Goal: Navigation & Orientation: Find specific page/section

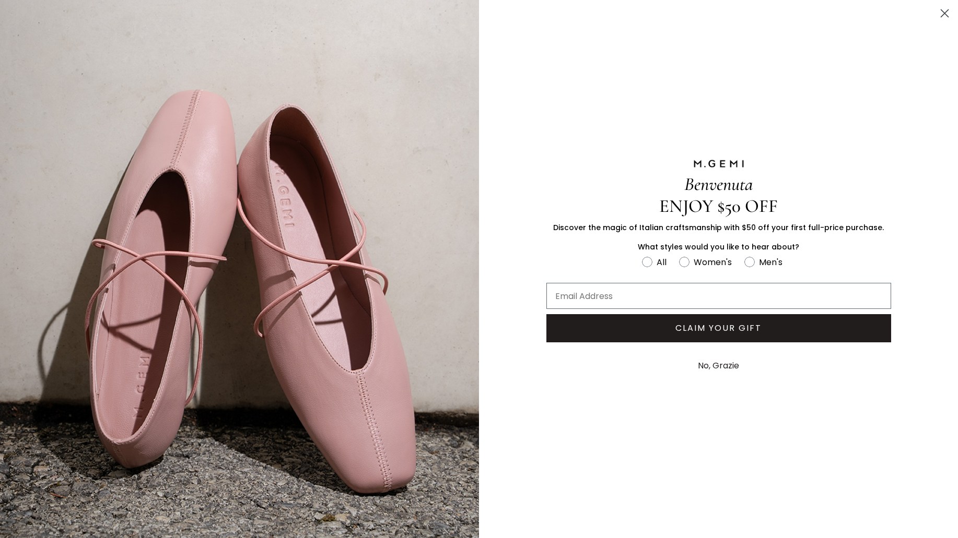
click at [730, 368] on button "No, Grazie" at bounding box center [718, 366] width 52 height 26
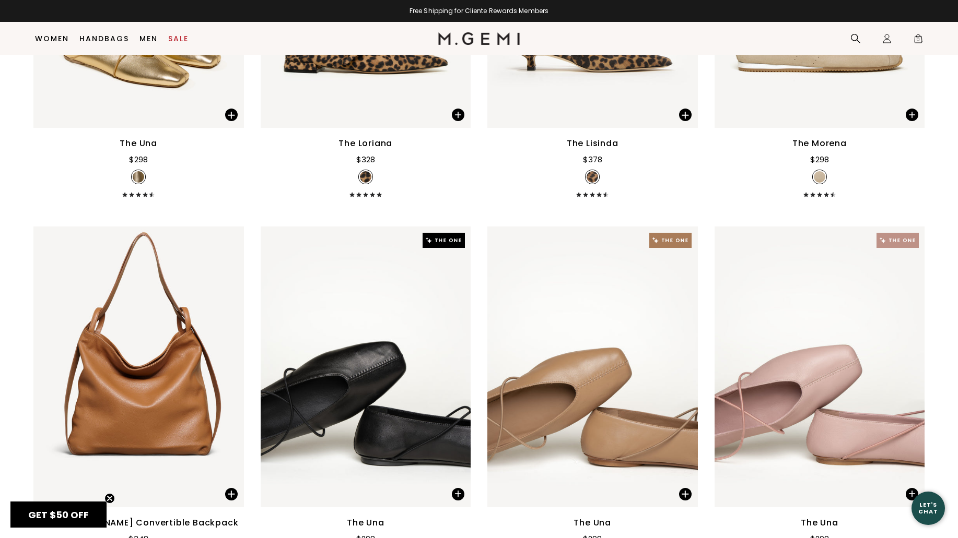
scroll to position [346, 0]
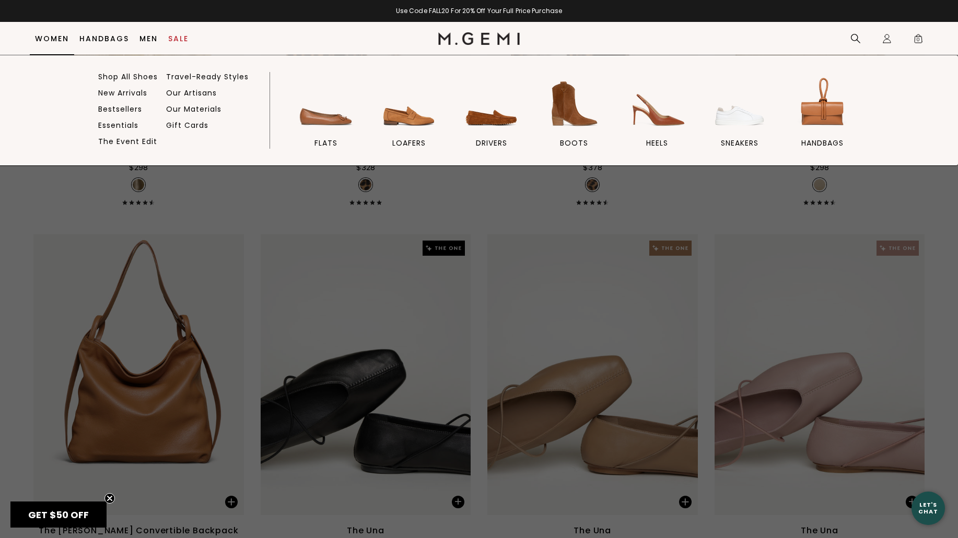
click at [50, 38] on link "Women" at bounding box center [52, 38] width 34 height 8
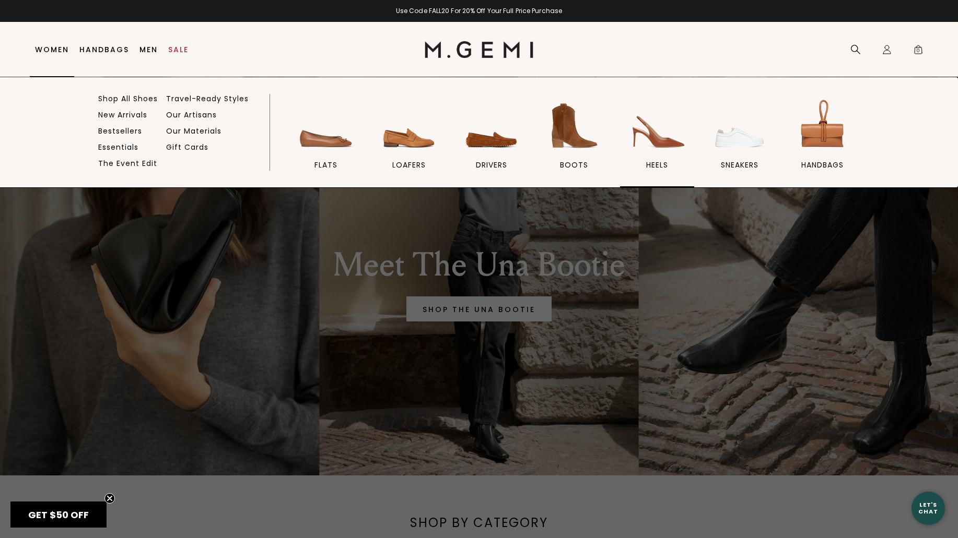
click at [651, 133] on img at bounding box center [657, 126] width 58 height 58
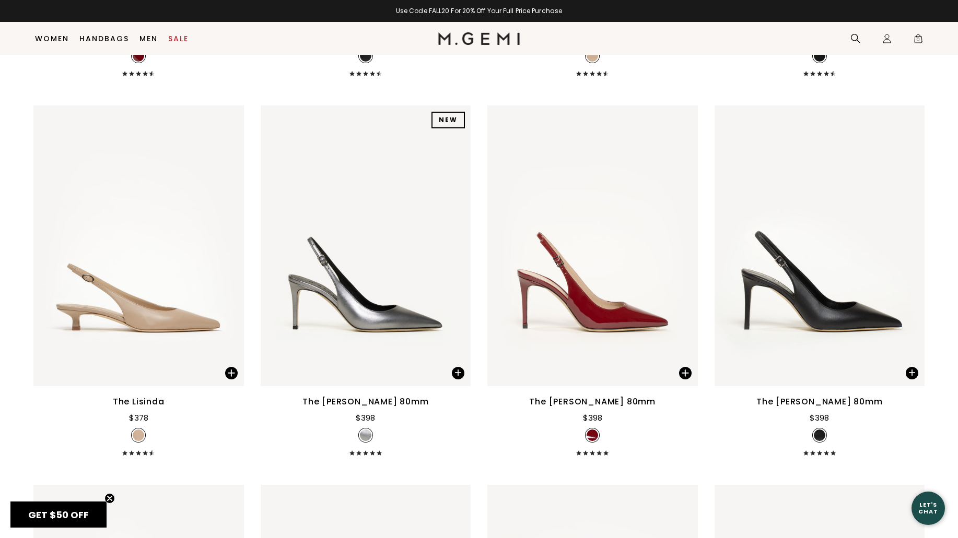
scroll to position [1614, 0]
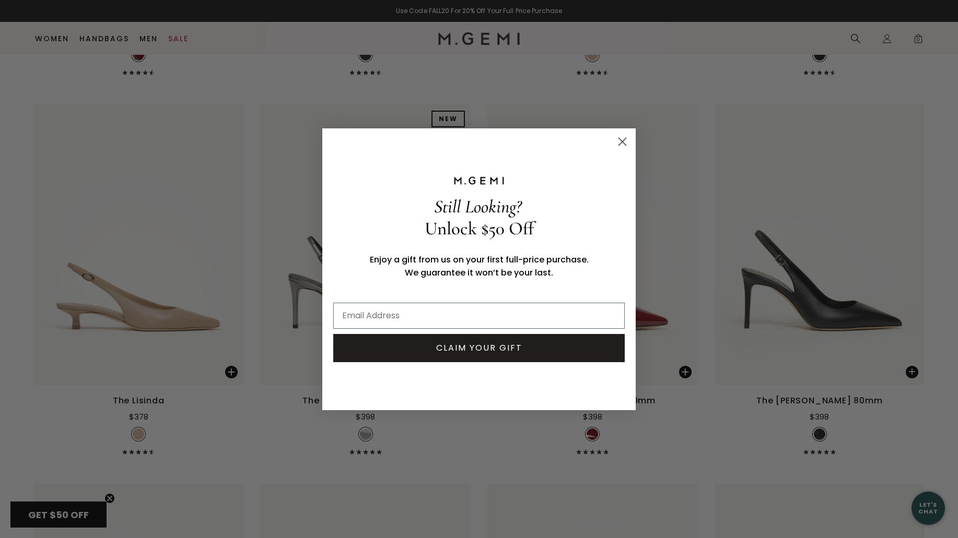
click at [624, 143] on icon "Close dialog" at bounding box center [622, 141] width 7 height 7
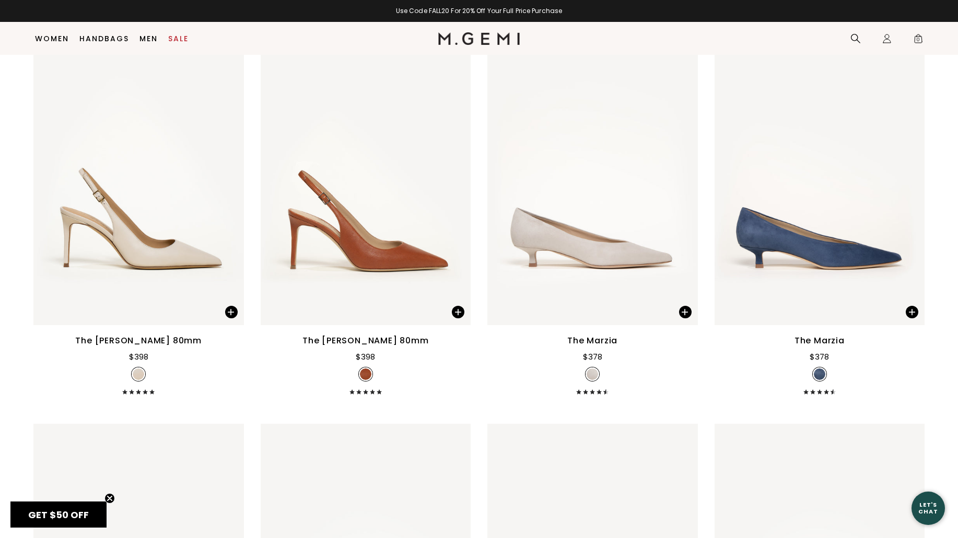
scroll to position [2051, 0]
